Goal: Information Seeking & Learning: Learn about a topic

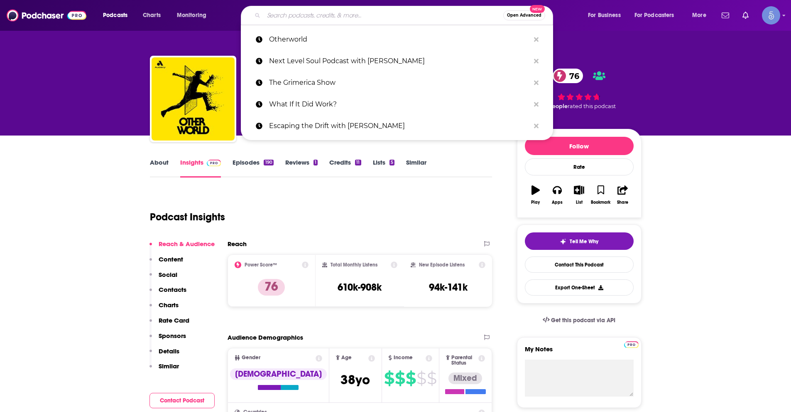
type input "The Higherside Chats"
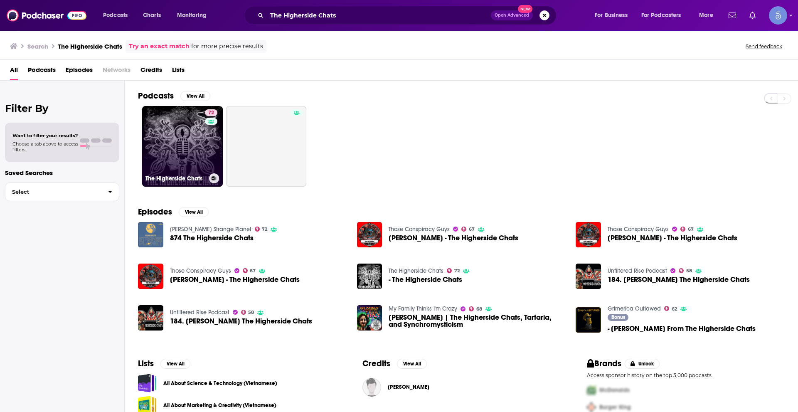
click at [176, 154] on link "72 The Higherside Chats" at bounding box center [182, 146] width 81 height 81
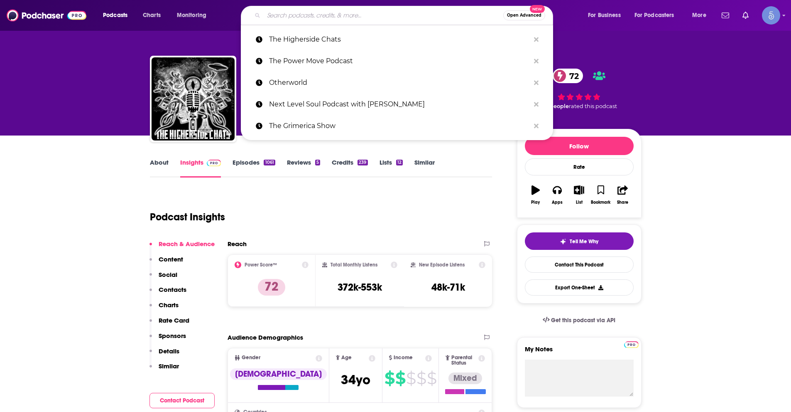
paste input "WEAPONIZED with [PERSON_NAME] & [PERSON_NAME]"
type input "WEAPONIZED with [PERSON_NAME] & [PERSON_NAME]"
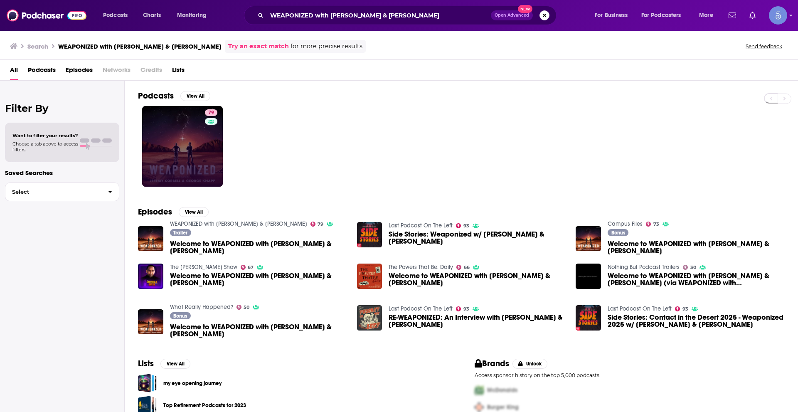
click at [182, 142] on link "79" at bounding box center [182, 146] width 81 height 81
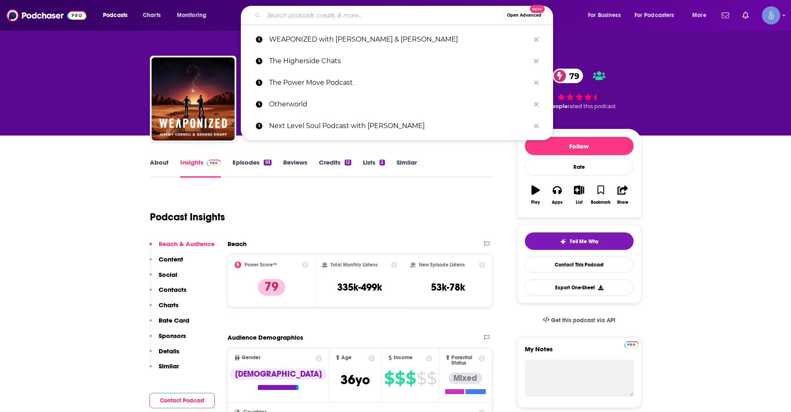
click at [355, 17] on input "Search podcasts, credits, & more..." at bounding box center [384, 15] width 240 height 13
paste input "Psychic Teachers"
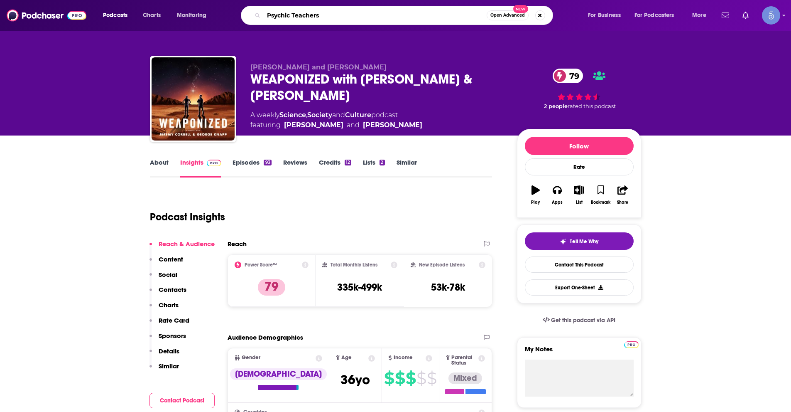
type input "Psychic Teachers"
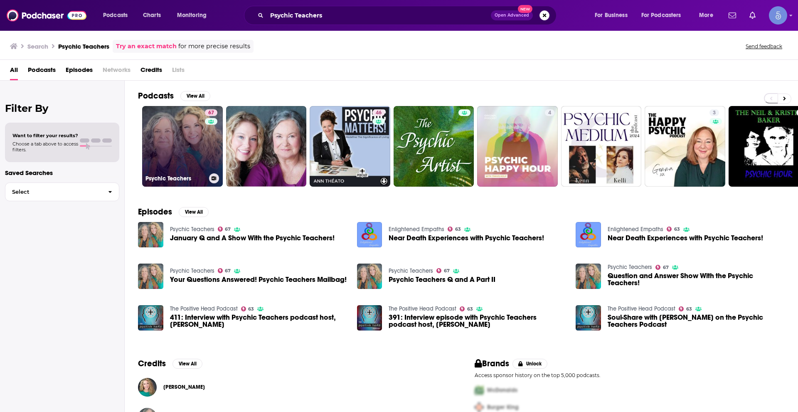
click at [157, 152] on link "67 Psychic Teachers" at bounding box center [182, 146] width 81 height 81
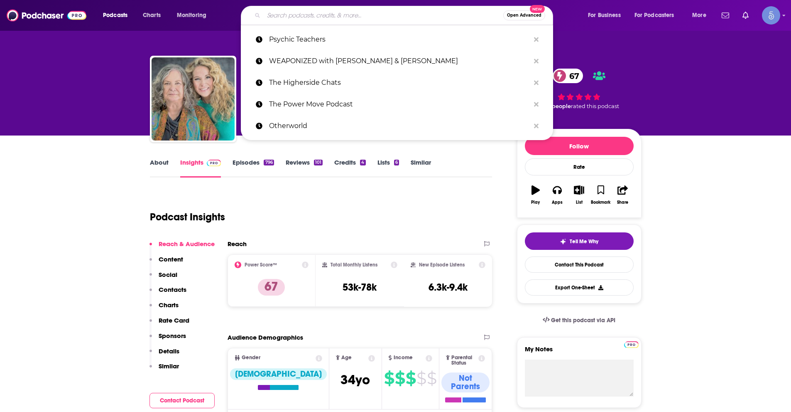
click at [283, 16] on input "Search podcasts, credits, & more..." at bounding box center [384, 15] width 240 height 13
paste input "[PERSON_NAME] Strange Planet"
type input "[PERSON_NAME] Strange Planet"
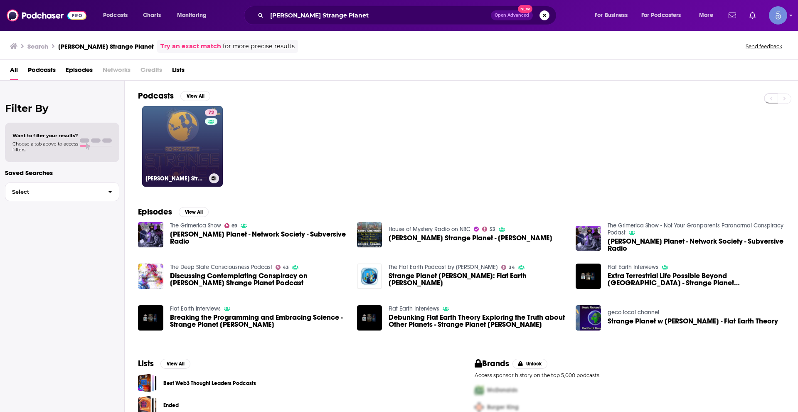
click at [170, 151] on link "72 [PERSON_NAME] Strange Planet" at bounding box center [182, 146] width 81 height 81
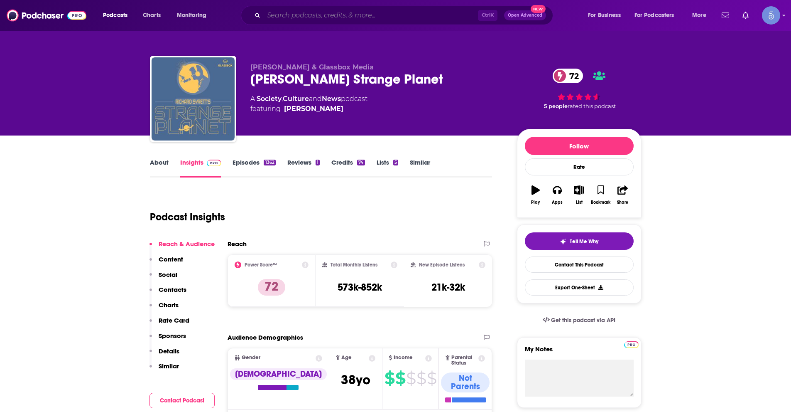
click at [327, 13] on input "Search podcasts, credits, & more..." at bounding box center [371, 15] width 214 height 13
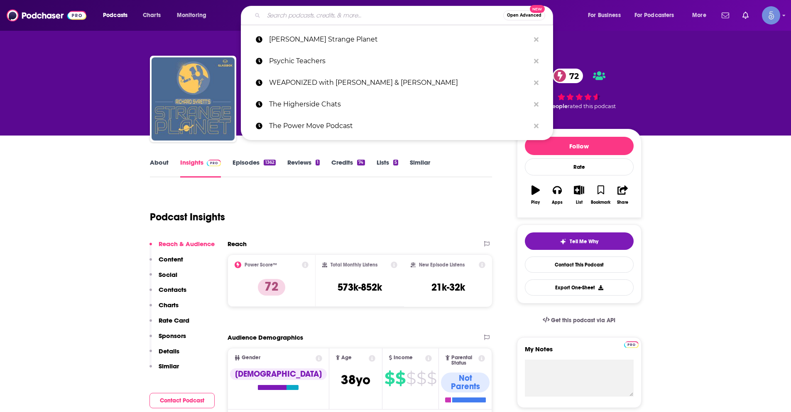
paste input "Know Thyself"
type input "Know Thyself"
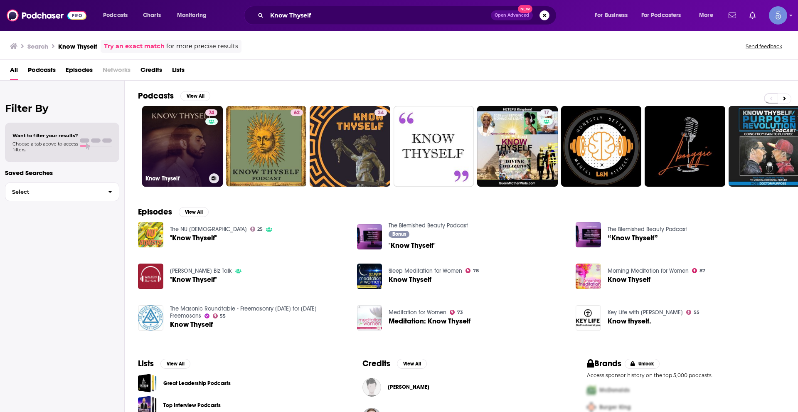
click at [169, 147] on link "74 Know Thyself" at bounding box center [182, 146] width 81 height 81
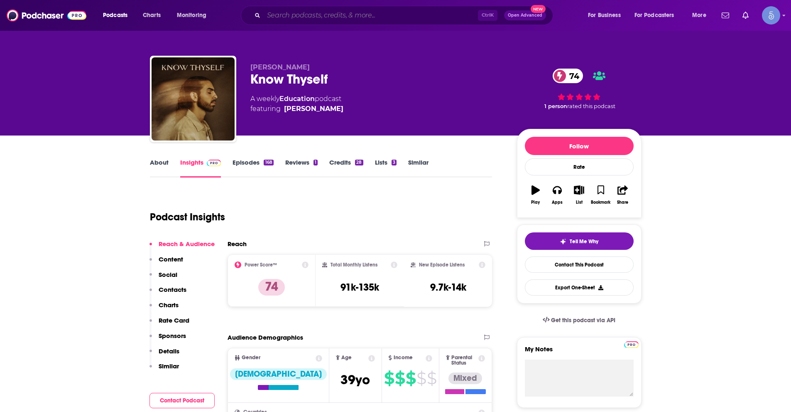
click at [317, 11] on input "Search podcasts, credits, & more..." at bounding box center [371, 15] width 214 height 13
paste input "American Alchemy"
type input "American Alchemy"
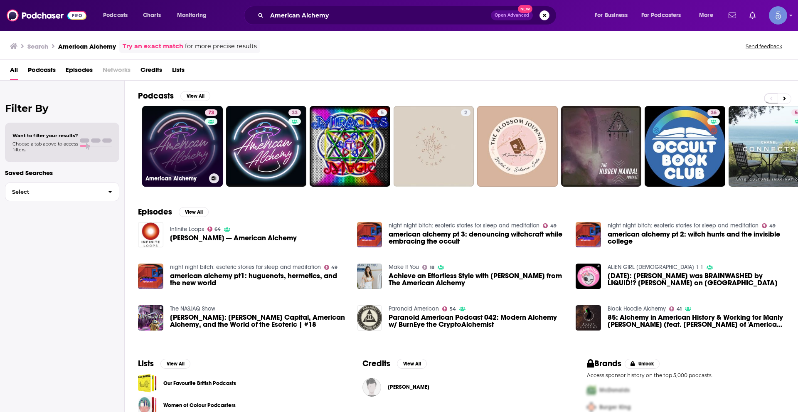
click at [185, 154] on link "73 American Alchemy" at bounding box center [182, 146] width 81 height 81
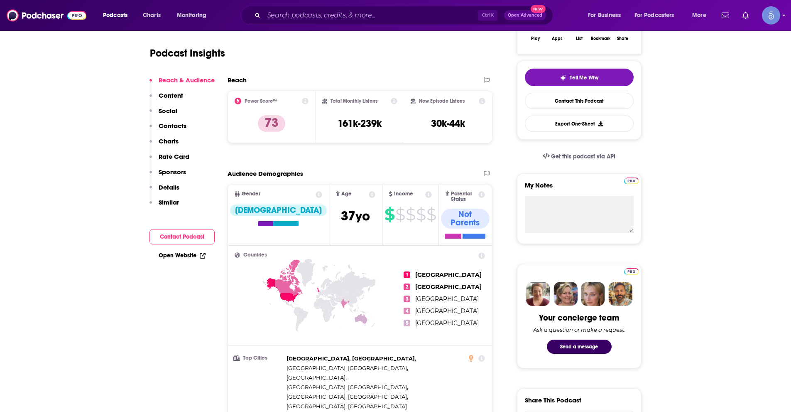
scroll to position [83, 0]
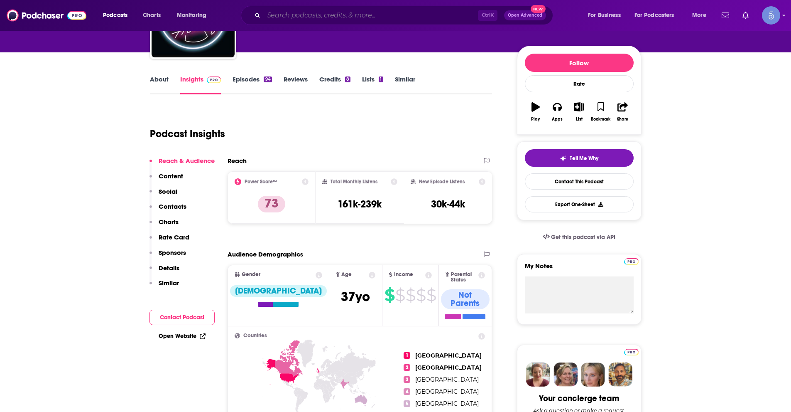
click at [322, 19] on input "Search podcasts, credits, & more..." at bounding box center [371, 15] width 214 height 13
paste input "A Psychic's Story"
type input "A Psychic's Story"
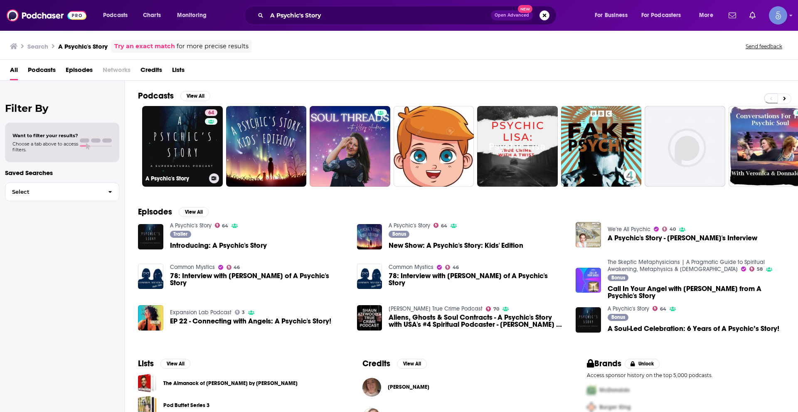
click at [189, 125] on link "64 A Psychic's Story" at bounding box center [182, 146] width 81 height 81
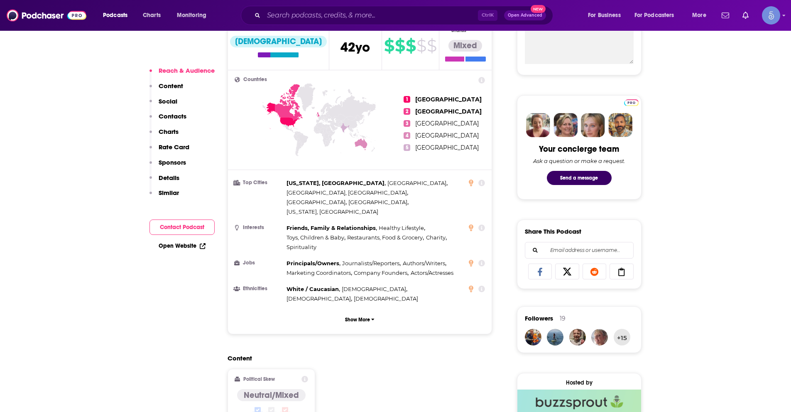
scroll to position [499, 0]
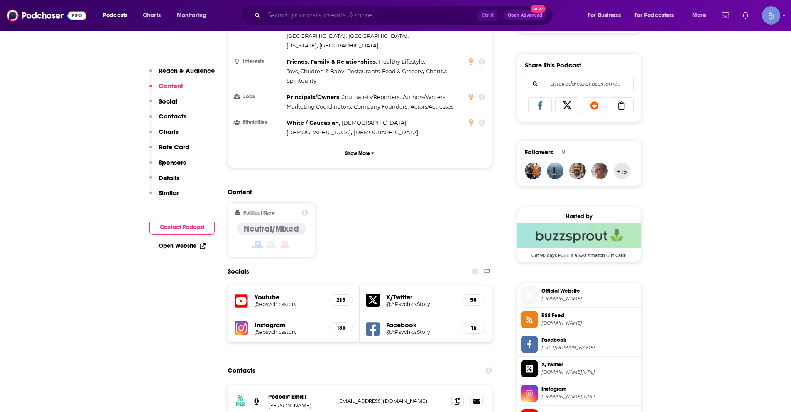
click at [316, 12] on input "Search podcasts, credits, & more..." at bounding box center [371, 15] width 214 height 13
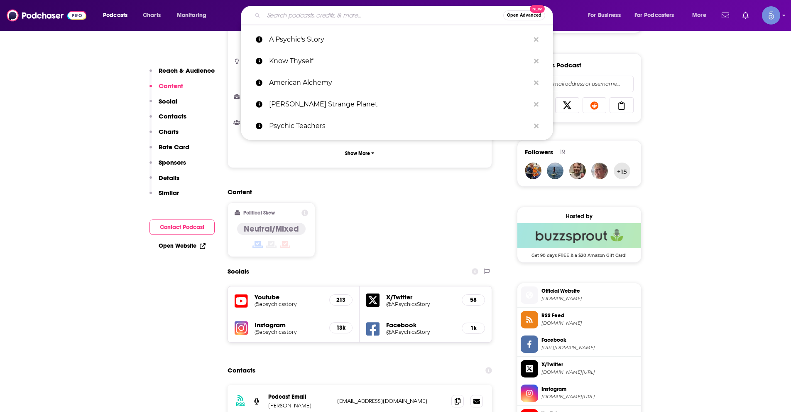
paste input "Enlightened Empaths"
type input "Enlightened Empaths"
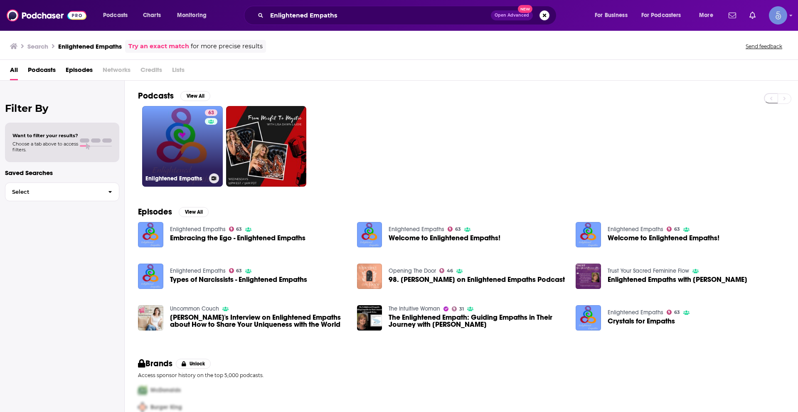
click at [172, 144] on link "63 Enlightened Empaths" at bounding box center [182, 146] width 81 height 81
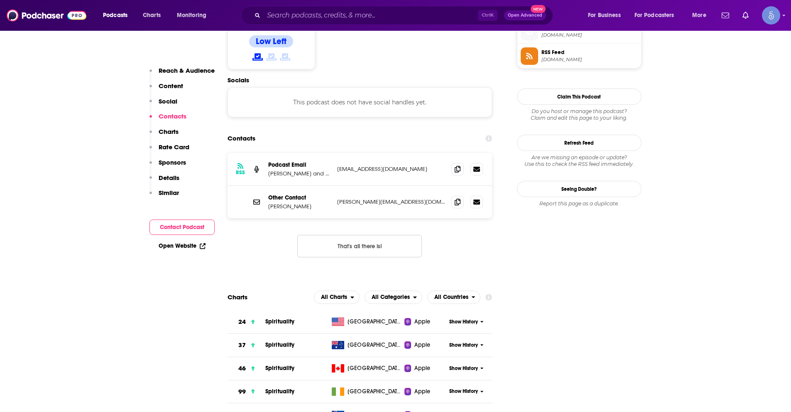
scroll to position [706, 0]
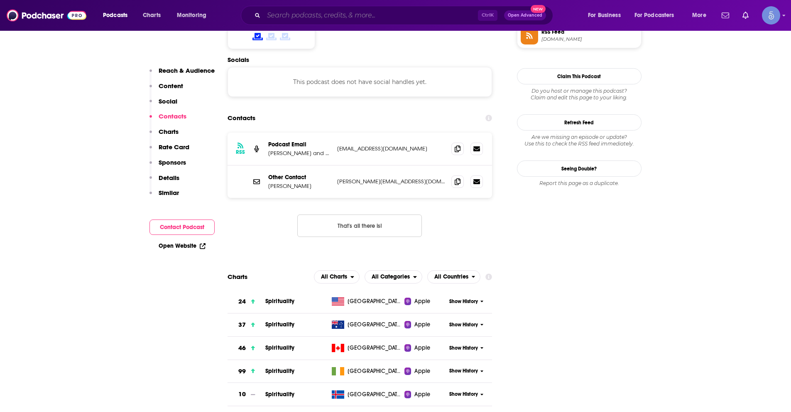
click at [283, 12] on input "Search podcasts, credits, & more..." at bounding box center [371, 15] width 214 height 13
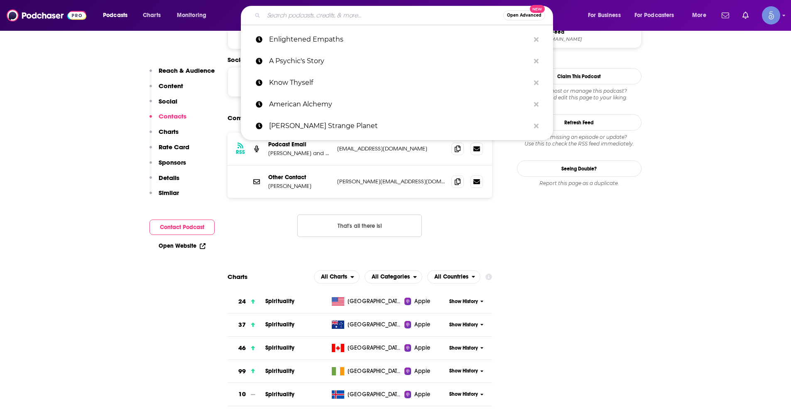
paste input "Inner Work: A Spiritual Growth Podcast"
type input "Inner Work: A Spiritual Growth Podcast"
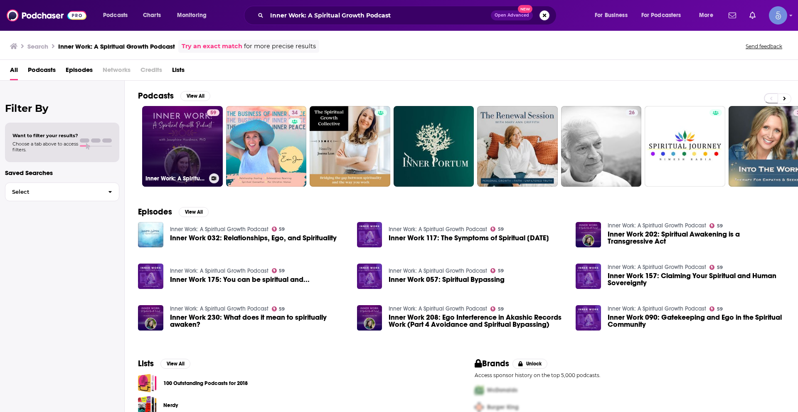
click at [194, 124] on link "59 Inner Work: A Spiritual Growth Podcast" at bounding box center [182, 146] width 81 height 81
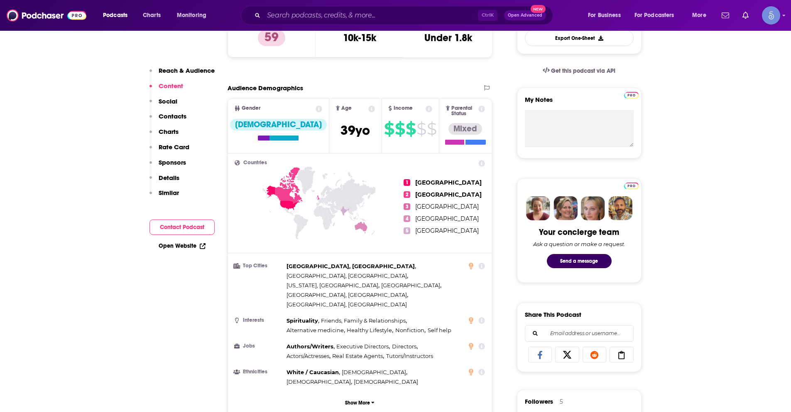
scroll to position [83, 0]
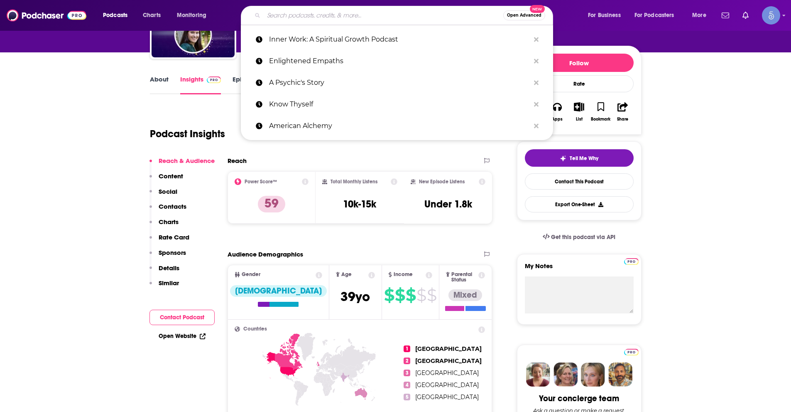
click at [287, 19] on input "Search podcasts, credits, & more..." at bounding box center [384, 15] width 240 height 13
paste input "The Grimerica Show"
type input "The Grimerica Show"
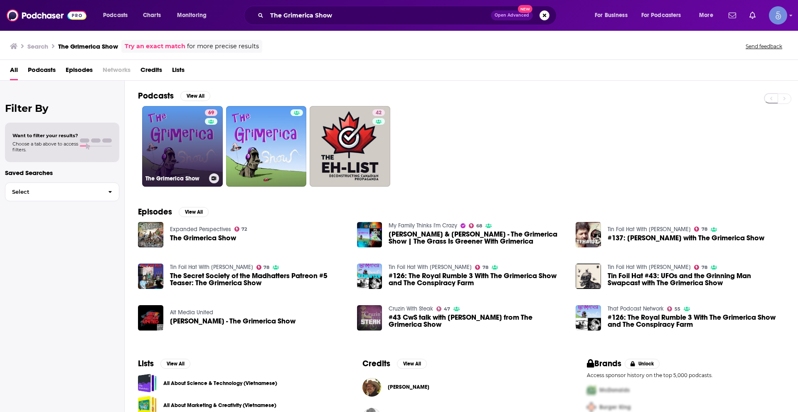
click at [215, 152] on div "69" at bounding box center [212, 141] width 15 height 64
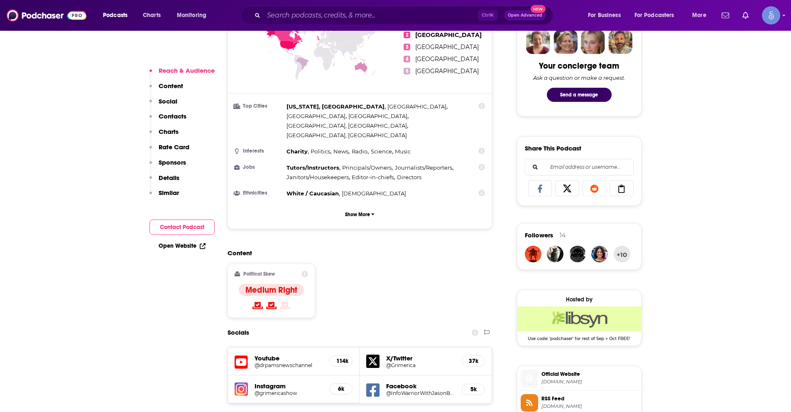
scroll to position [540, 0]
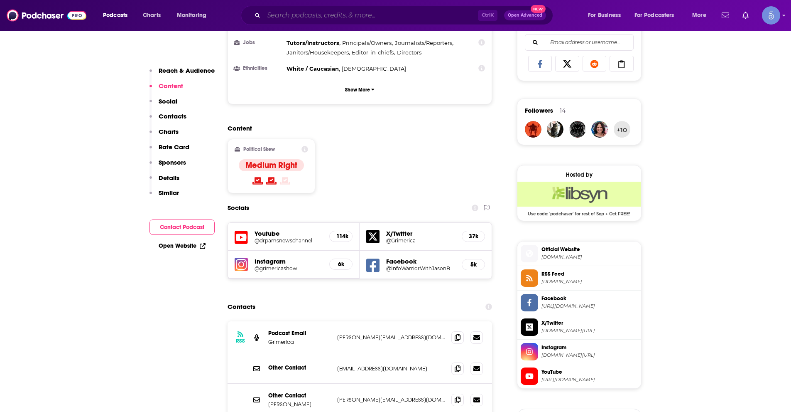
click at [409, 19] on input "Search podcasts, credits, & more..." at bounding box center [371, 15] width 214 height 13
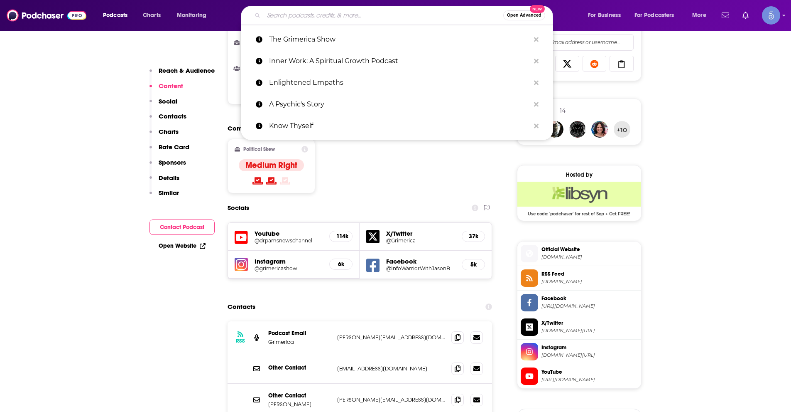
paste input "The Higher Self with [PERSON_NAME]"
type input "The Higher Self with [PERSON_NAME]"
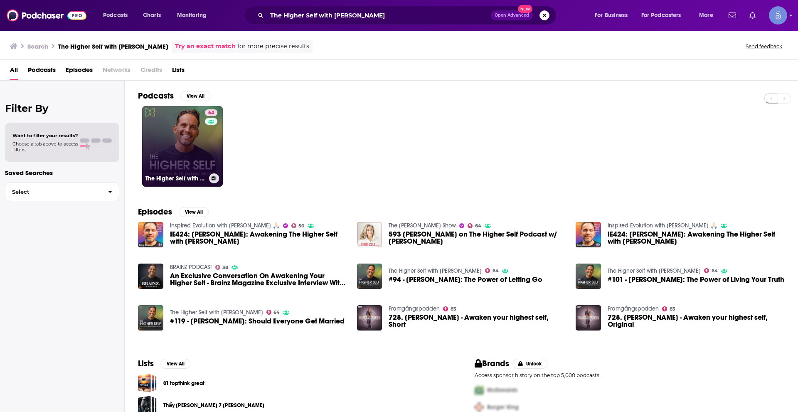
click at [198, 131] on link "64 The Higher Self with [PERSON_NAME]" at bounding box center [182, 146] width 81 height 81
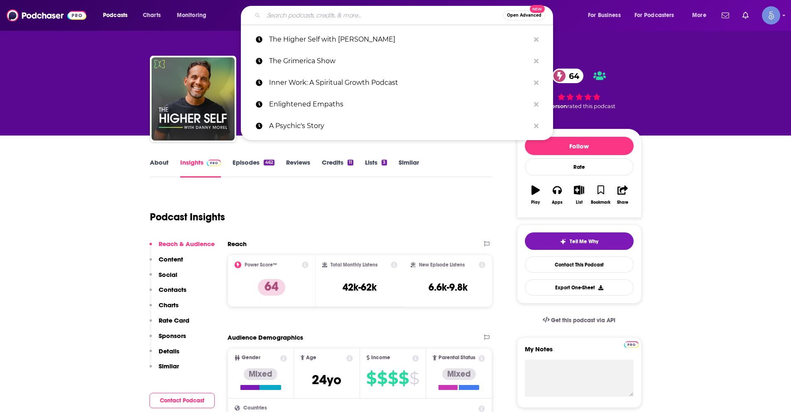
click at [305, 17] on input "Search podcasts, credits, & more..." at bounding box center [384, 15] width 240 height 13
paste input "Gaia Consciousness"
type input "Gaia Consciousness"
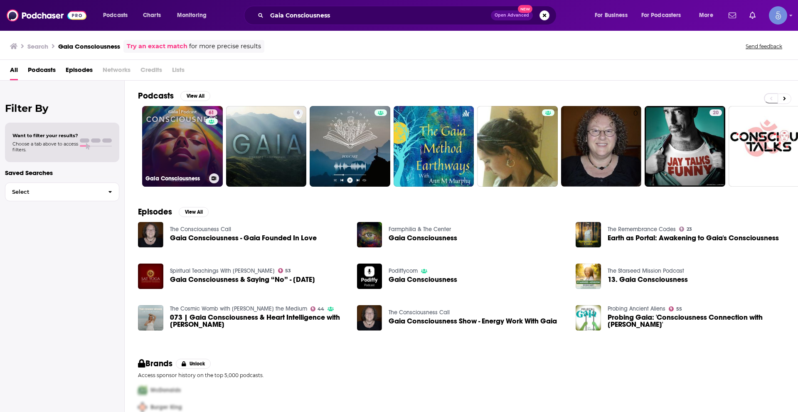
click at [192, 159] on link "61 Gaia Consciousness" at bounding box center [182, 146] width 81 height 81
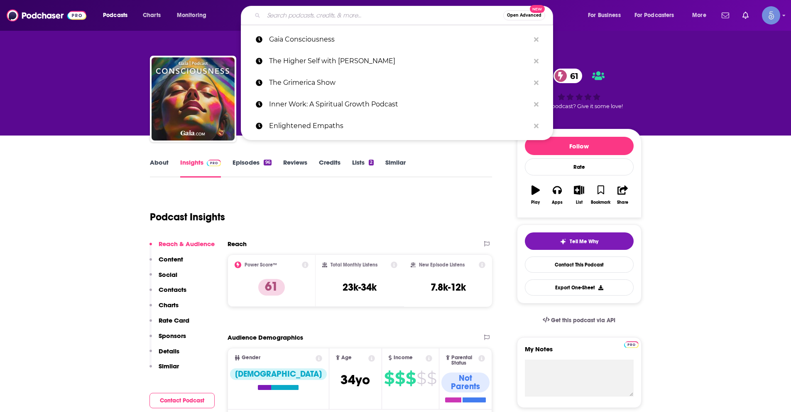
click at [323, 11] on input "Search podcasts, credits, & more..." at bounding box center [384, 15] width 240 height 13
paste input "The Awakened Way"
type input "The Awakened Way"
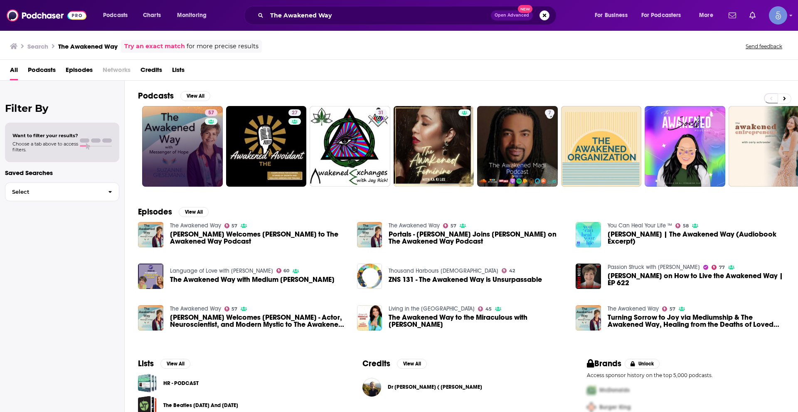
click at [189, 138] on link "57" at bounding box center [182, 146] width 81 height 81
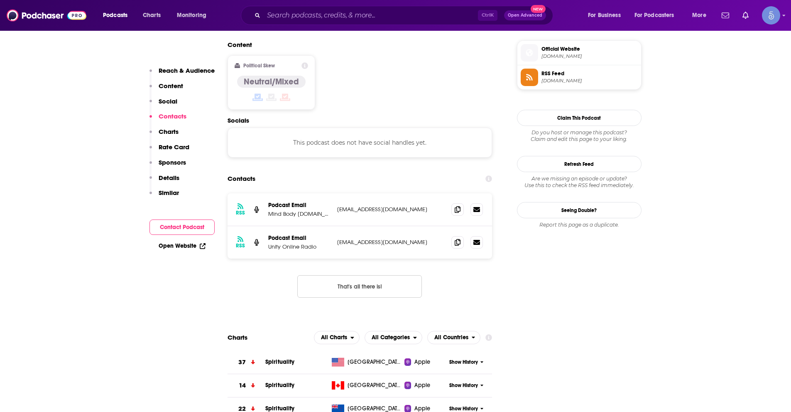
scroll to position [748, 0]
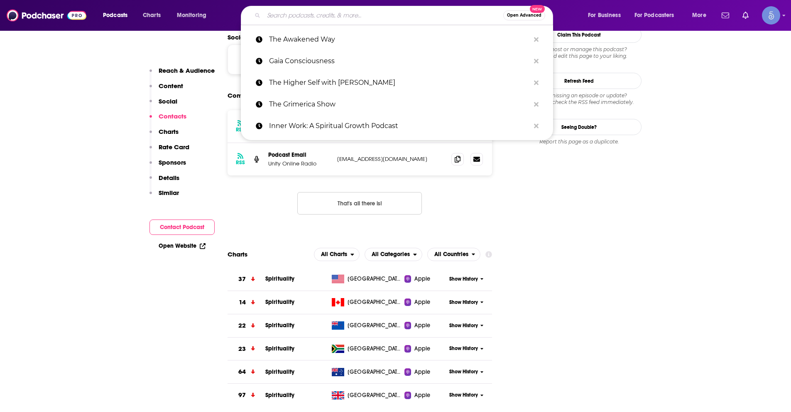
click at [313, 17] on input "Search podcasts, credits, & more..." at bounding box center [384, 15] width 240 height 13
paste input "Third Eye Awakening"
type input "Third Eye Awakening"
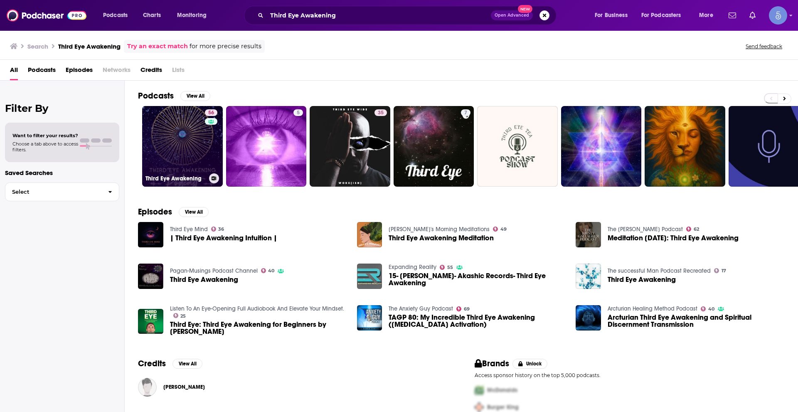
click at [193, 156] on link "56 Third Eye Awakening" at bounding box center [182, 146] width 81 height 81
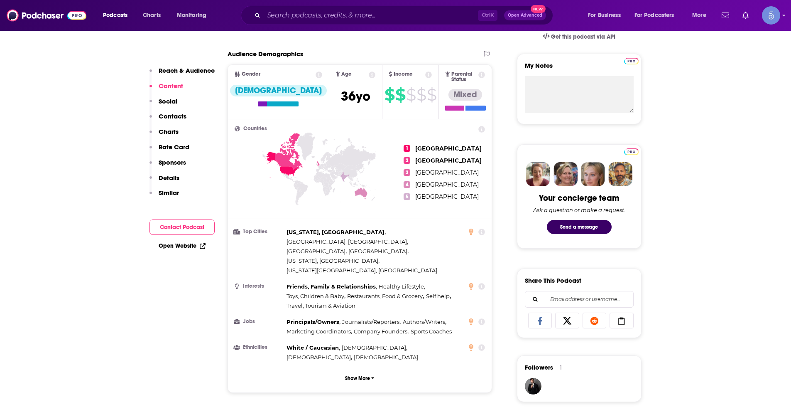
scroll to position [83, 0]
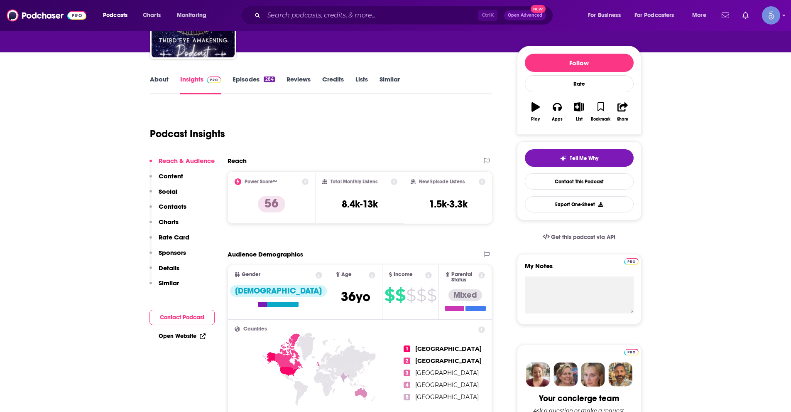
click at [343, 130] on div "Podcast Insights" at bounding box center [318, 129] width 336 height 42
click at [320, 19] on input "Search podcasts, credits, & more..." at bounding box center [371, 15] width 214 height 13
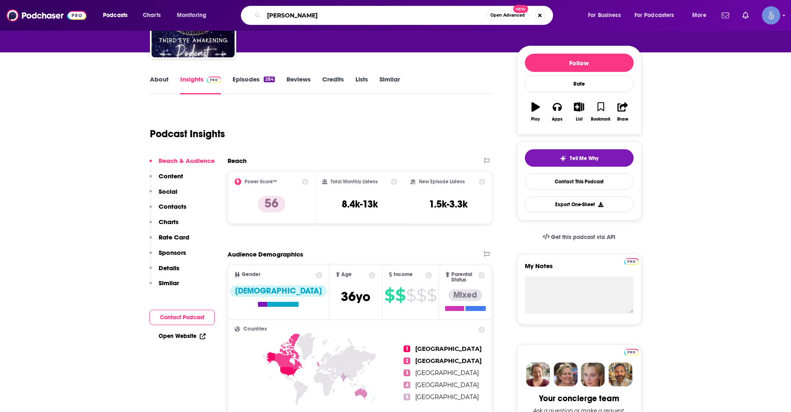
type input "[PERSON_NAME]"
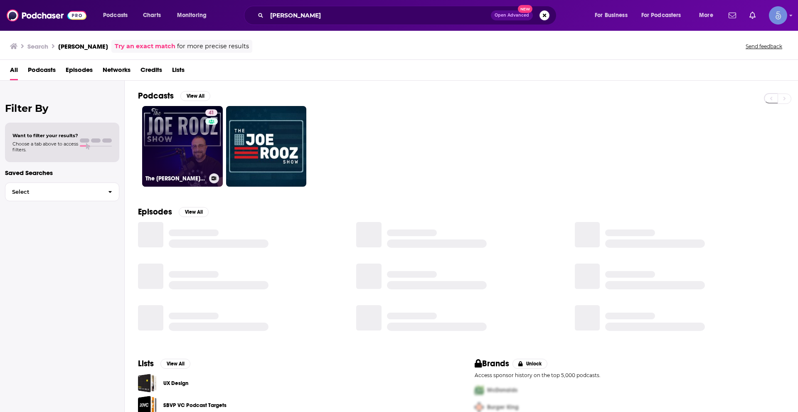
click at [208, 142] on div "41" at bounding box center [212, 141] width 14 height 64
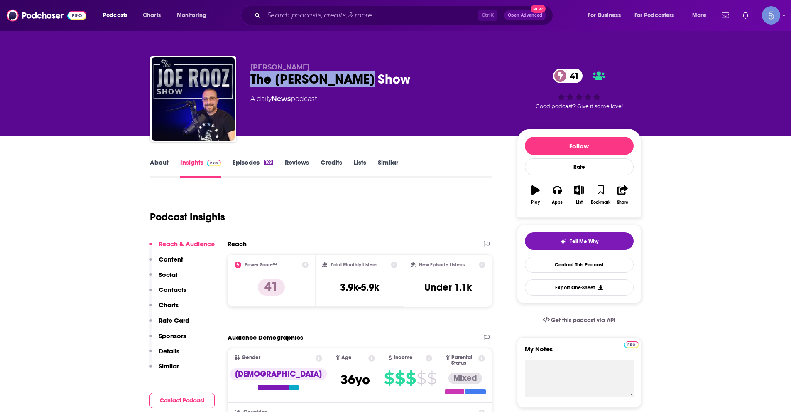
drag, startPoint x: 251, startPoint y: 79, endPoint x: 366, endPoint y: 73, distance: 115.2
click at [366, 73] on div "The [PERSON_NAME] Show 41" at bounding box center [377, 79] width 253 height 16
copy h2 "The [PERSON_NAME] Show"
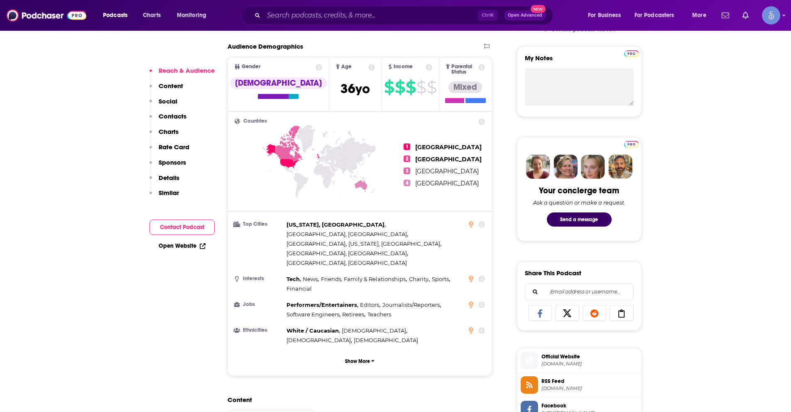
scroll to position [499, 0]
